Goal: Transaction & Acquisition: Purchase product/service

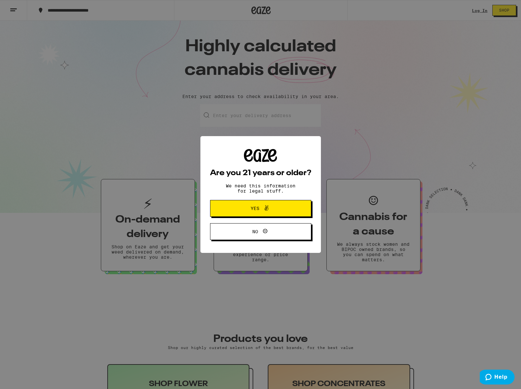
click at [267, 210] on icon at bounding box center [267, 207] width 4 height 5
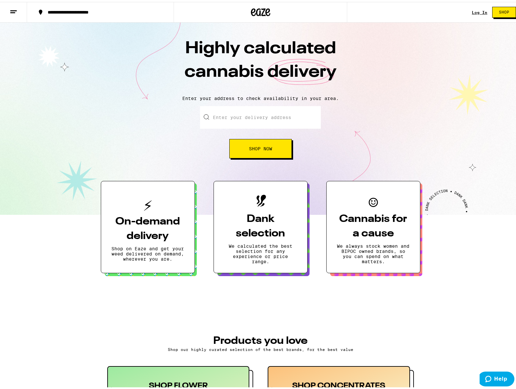
click at [474, 10] on link "Log In" at bounding box center [479, 10] width 15 height 4
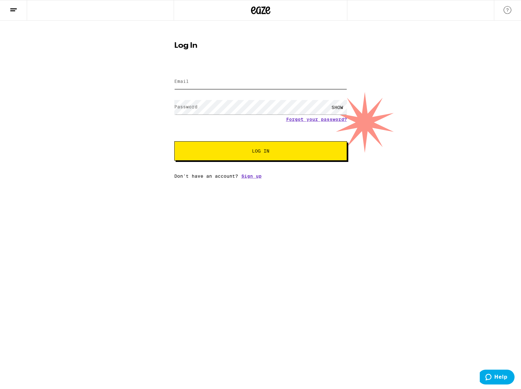
click at [214, 85] on input "Email" at bounding box center [260, 81] width 173 height 15
type input "[EMAIL_ADDRESS][DOMAIN_NAME]"
click at [251, 153] on span "Log In" at bounding box center [260, 151] width 121 height 5
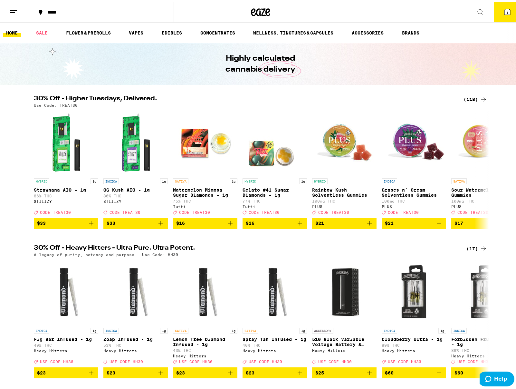
click at [507, 11] on span "1" at bounding box center [508, 11] width 2 height 4
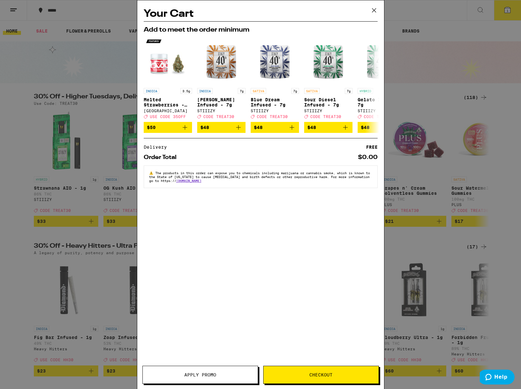
click at [374, 10] on icon at bounding box center [374, 10] width 4 height 4
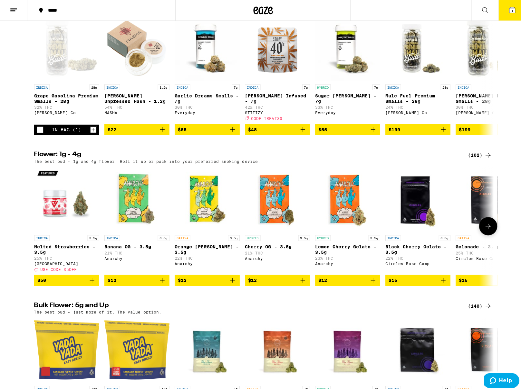
scroll to position [677, 0]
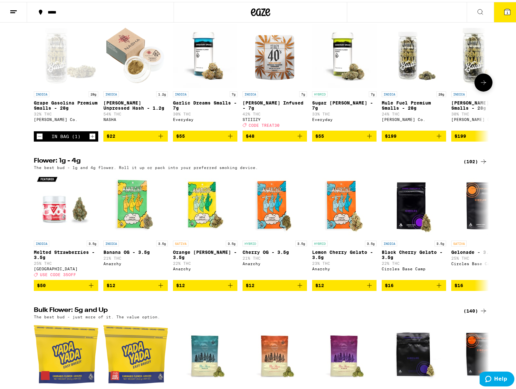
click at [37, 138] on icon "Decrement" at bounding box center [40, 135] width 6 height 8
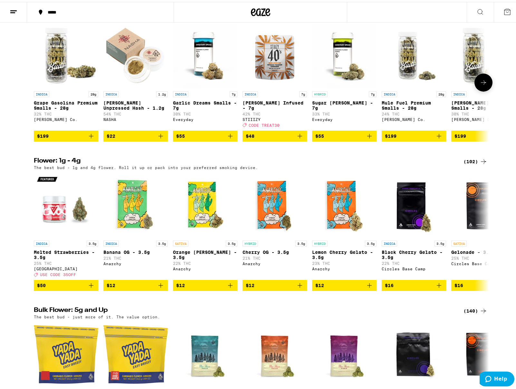
click at [90, 138] on icon "Add to bag" at bounding box center [91, 134] width 8 height 8
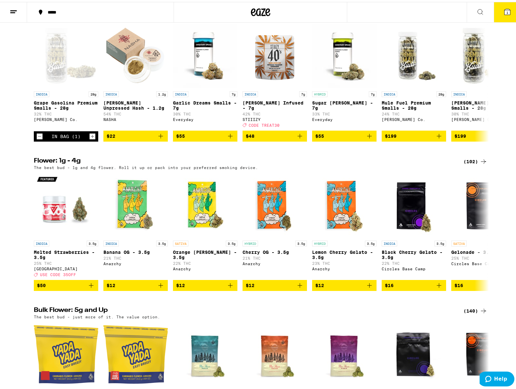
click at [506, 7] on icon at bounding box center [508, 10] width 8 height 8
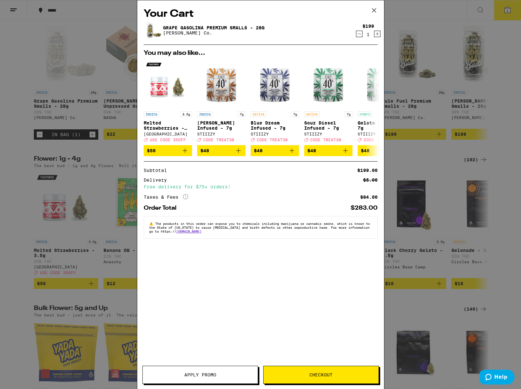
click at [327, 373] on span "Checkout" at bounding box center [320, 374] width 23 height 5
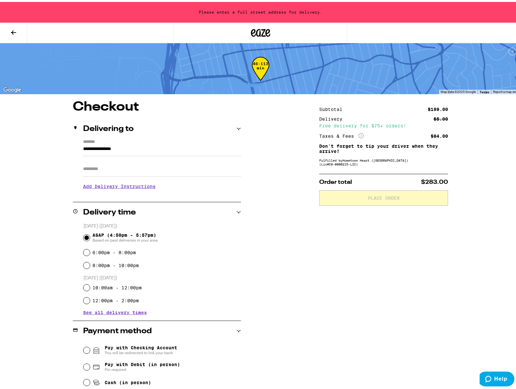
drag, startPoint x: 155, startPoint y: 145, endPoint x: 157, endPoint y: 161, distance: 16.5
click at [12, 159] on div "**********" at bounding box center [260, 219] width 521 height 438
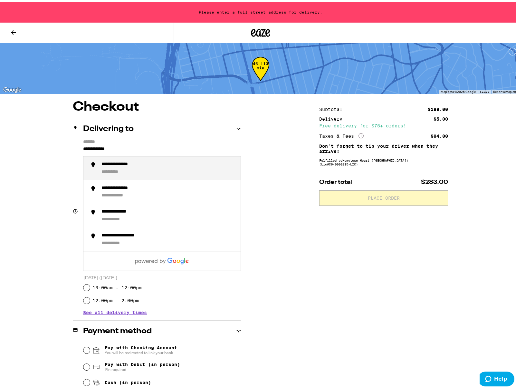
click at [178, 162] on div "**********" at bounding box center [169, 167] width 134 height 14
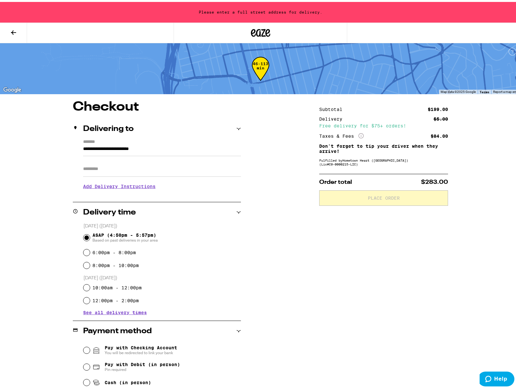
type input "**********"
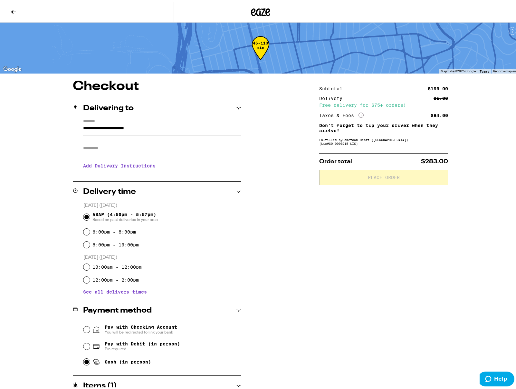
click at [83, 360] on input "Cash (in person)" at bounding box center [86, 359] width 6 height 6
radio input "true"
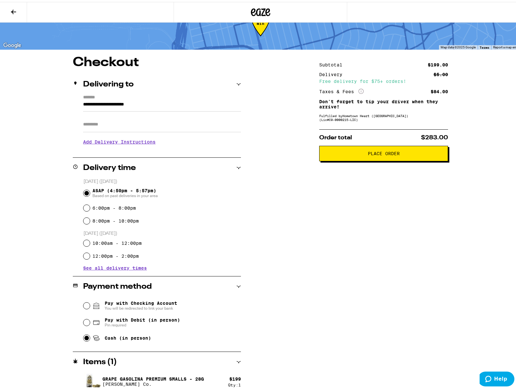
scroll to position [29, 0]
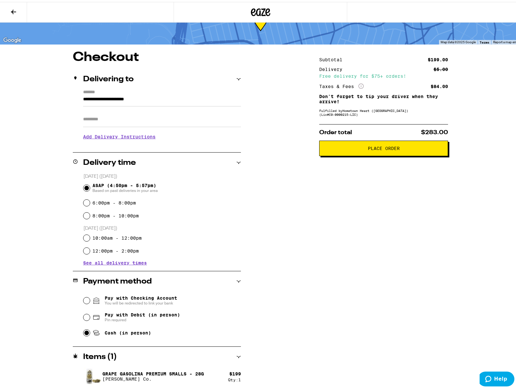
click at [377, 147] on span "Place Order" at bounding box center [384, 146] width 32 height 5
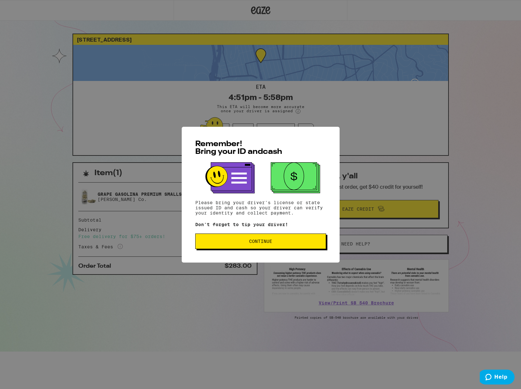
click at [270, 240] on span "Continue" at bounding box center [260, 241] width 23 height 5
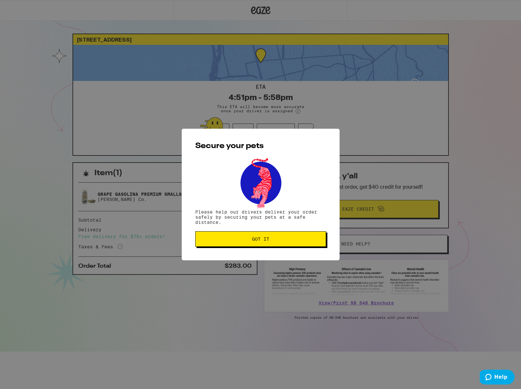
click at [264, 241] on span "Got it" at bounding box center [260, 239] width 17 height 5
